Goal: Task Accomplishment & Management: Complete application form

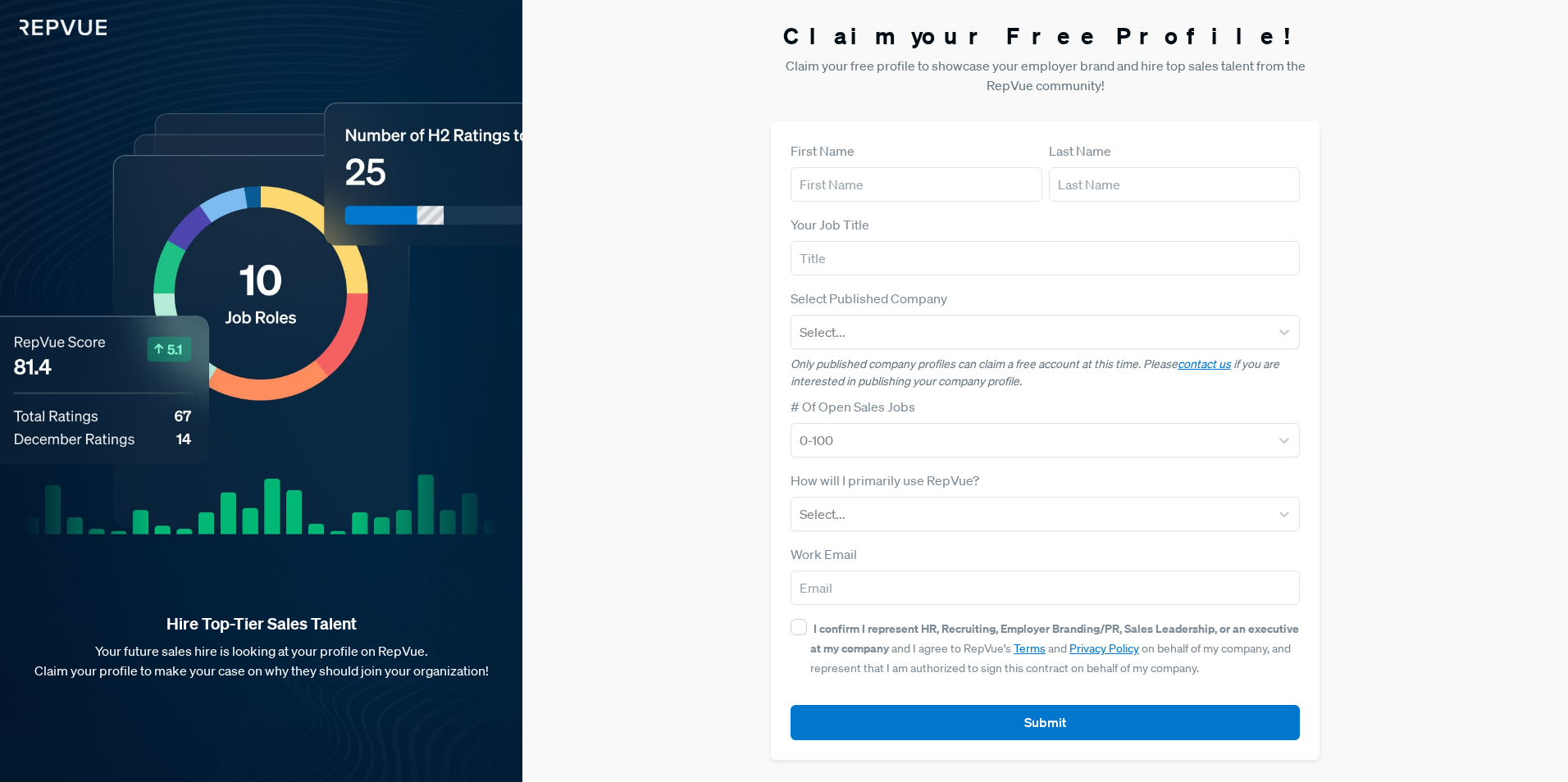
click at [895, 156] on div "First Name" at bounding box center [916, 171] width 252 height 60
click at [883, 205] on form "First Name Last Name Your Job Title Select Published Company Select... Only pub…" at bounding box center [1045, 440] width 509 height 599
click at [888, 192] on input "text" at bounding box center [916, 184] width 252 height 34
type input "[PERSON_NAME]"
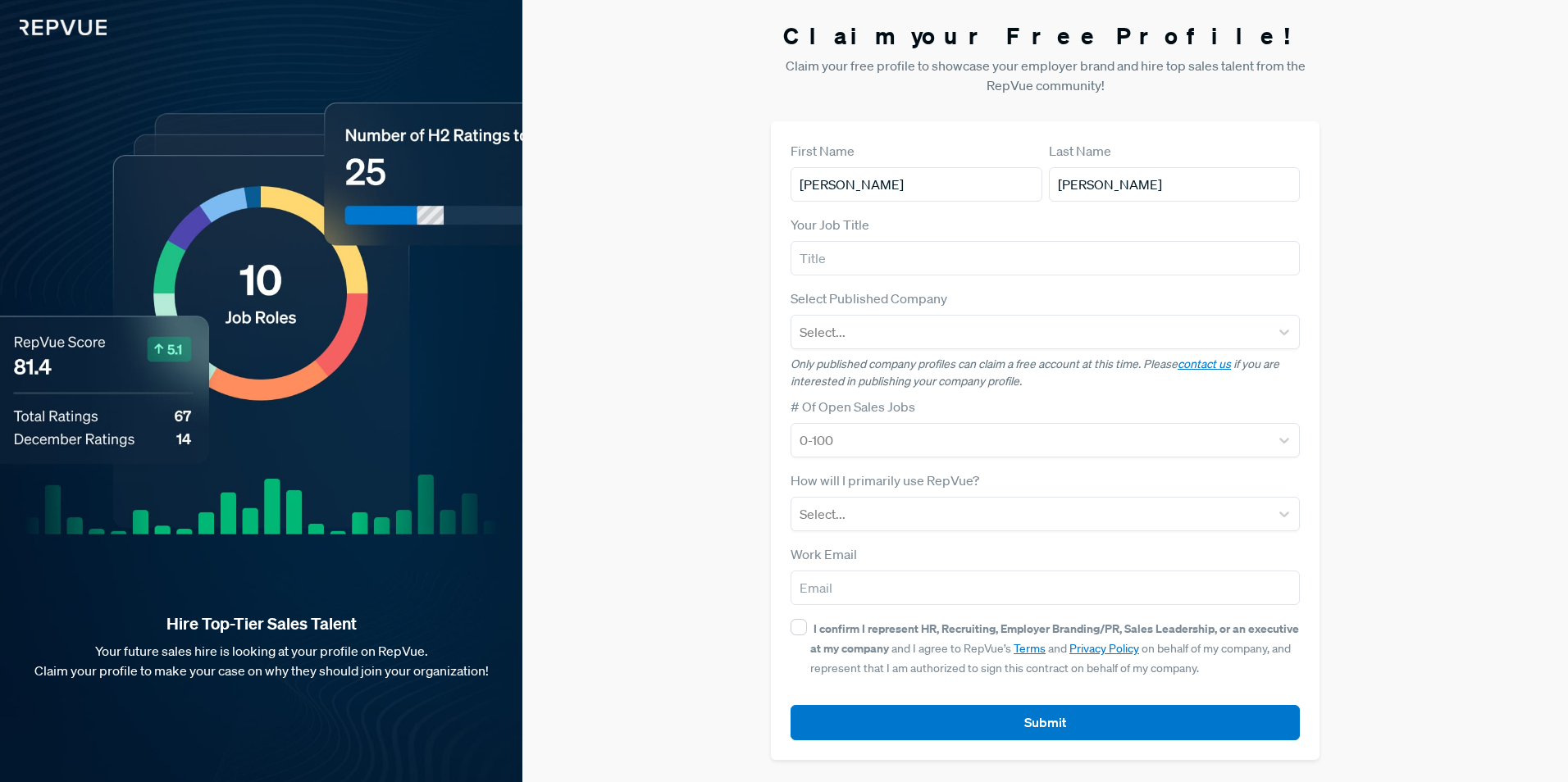
type input "HHAeXchange"
type input "[EMAIL_ADDRESS][DOMAIN_NAME]"
click at [894, 246] on input "text" at bounding box center [1045, 258] width 509 height 34
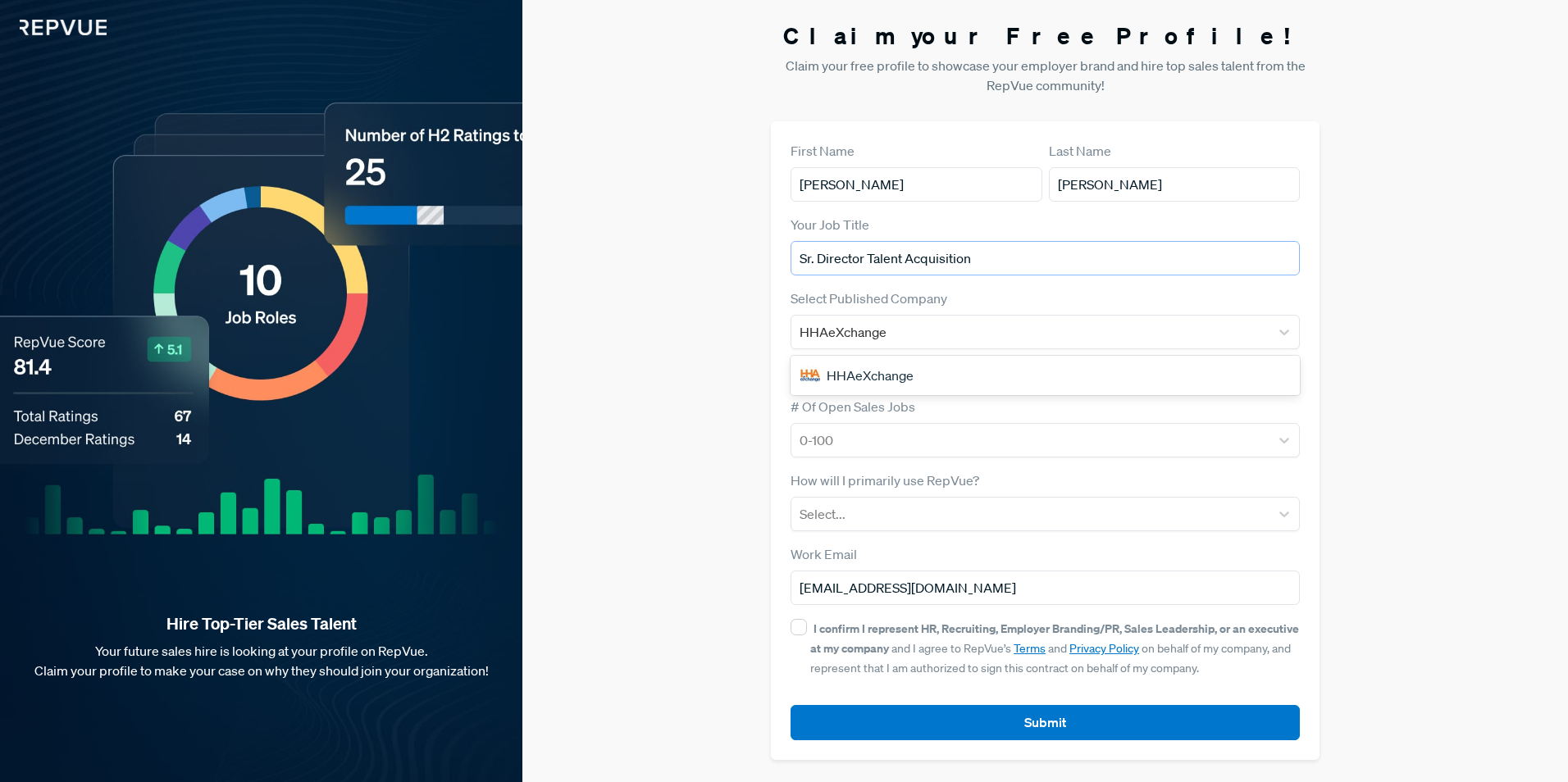
type input "Sr. Director Talent Acquisition"
click at [886, 378] on div "HHAeXchange" at bounding box center [1045, 375] width 509 height 33
click at [866, 445] on div at bounding box center [1030, 440] width 462 height 23
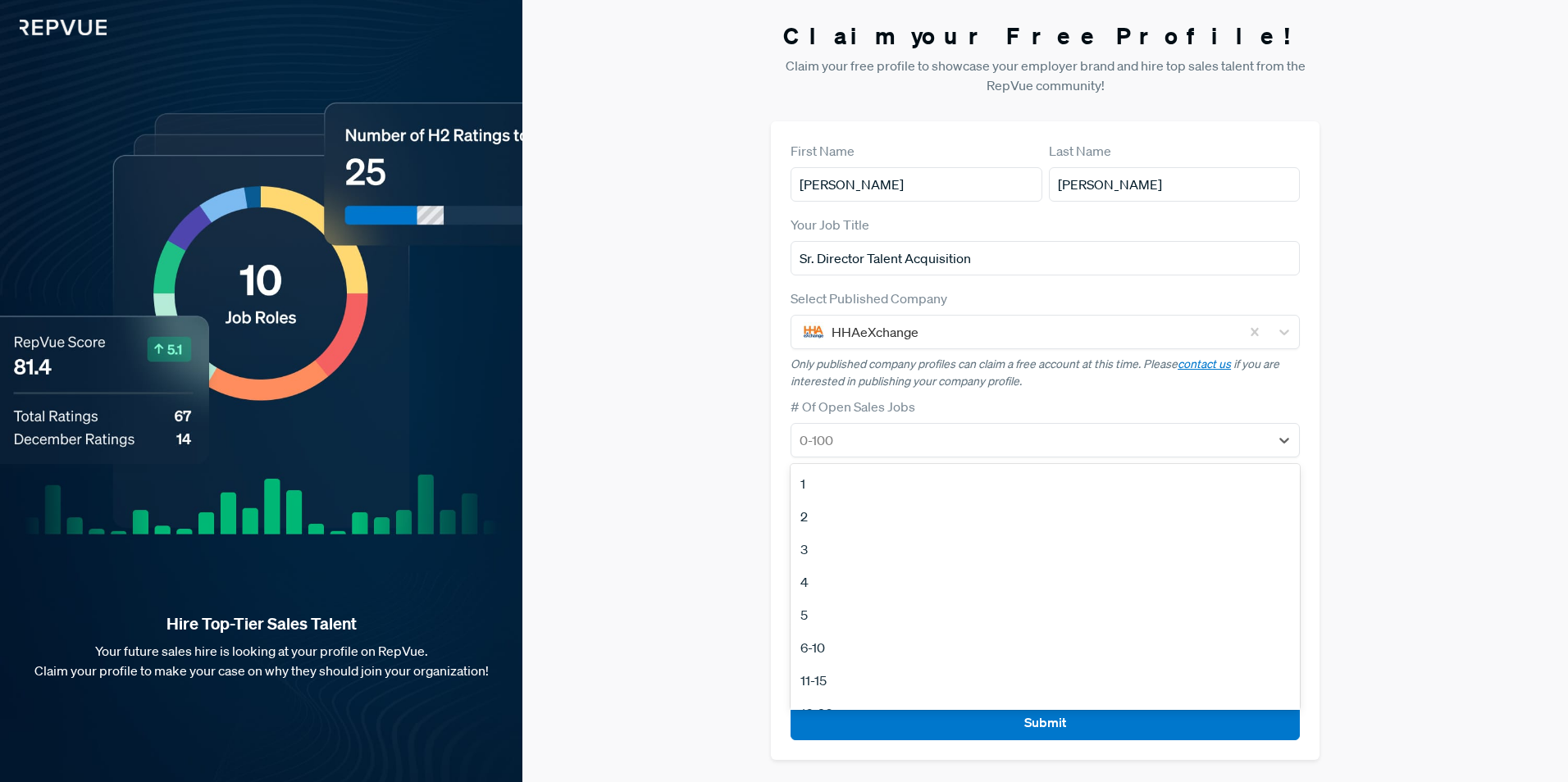
click at [817, 682] on div "11-15" at bounding box center [1045, 680] width 509 height 33
